Goal: Navigation & Orientation: Find specific page/section

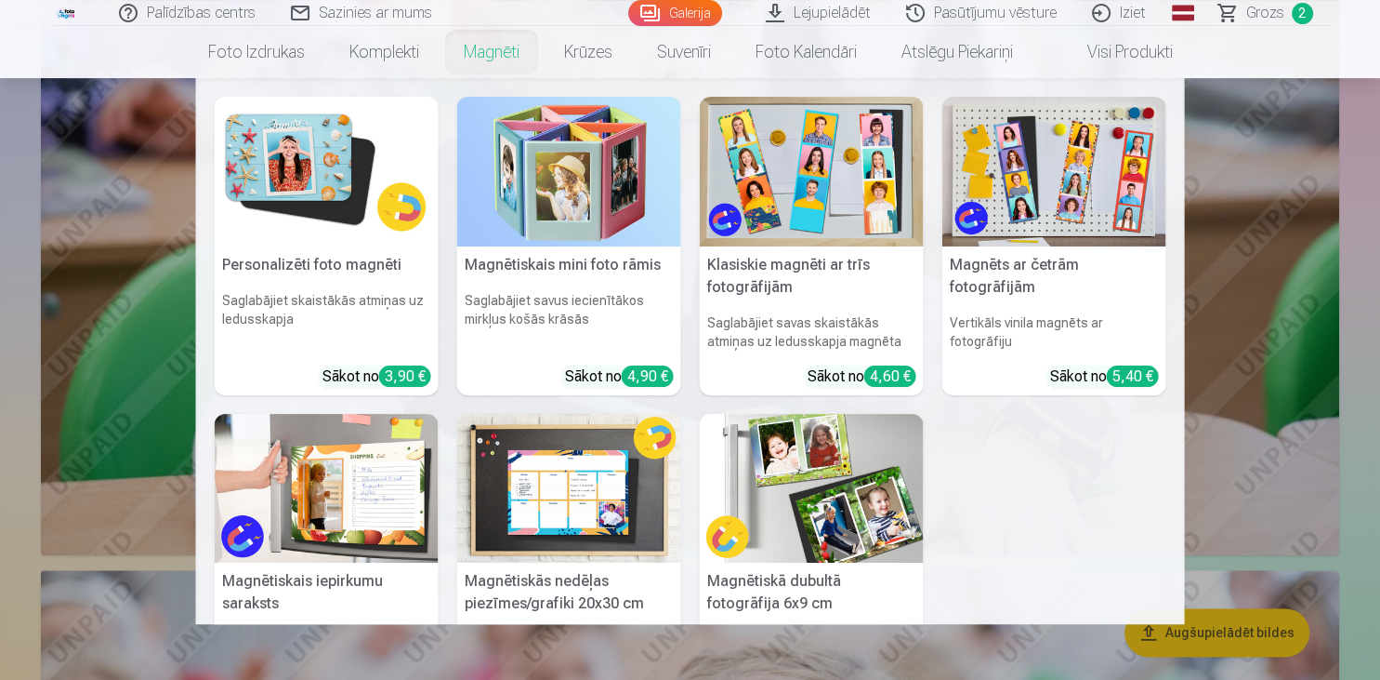
scroll to position [1794, 0]
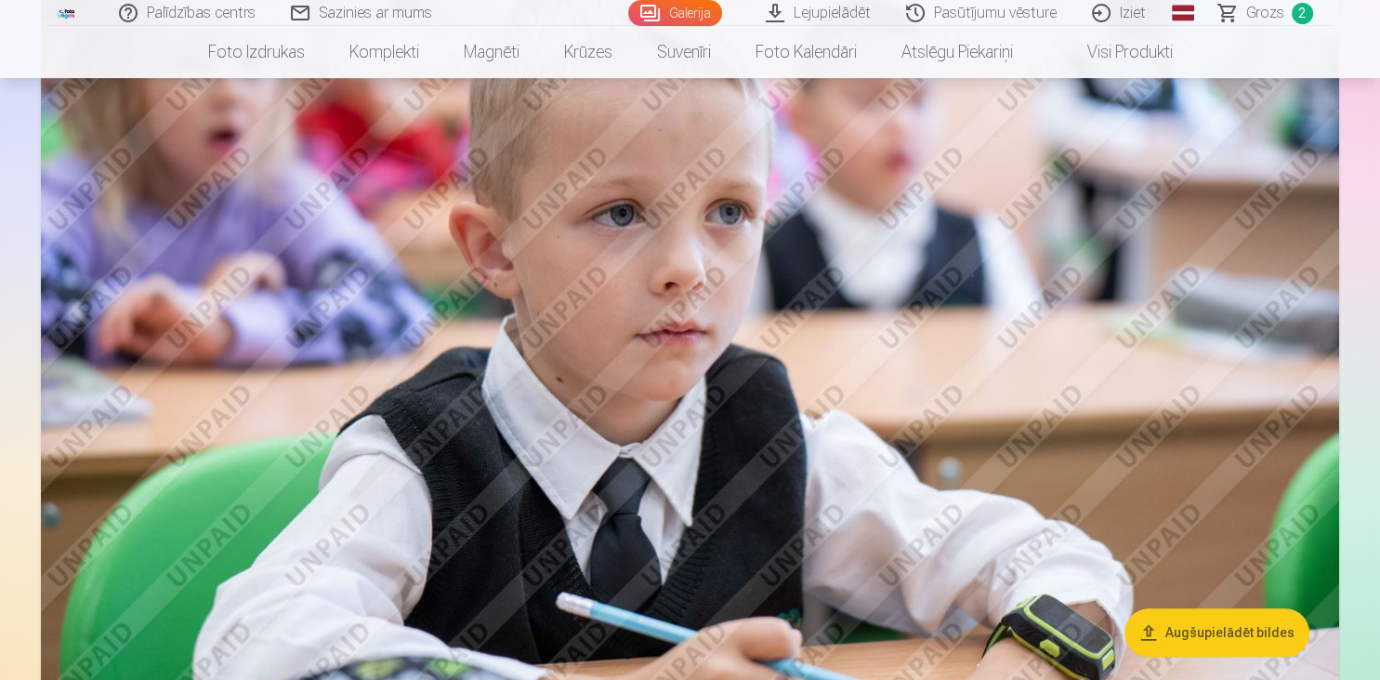
click at [1104, 54] on link "Visi produkti" at bounding box center [1116, 52] width 160 height 52
